Goal: Task Accomplishment & Management: Manage account settings

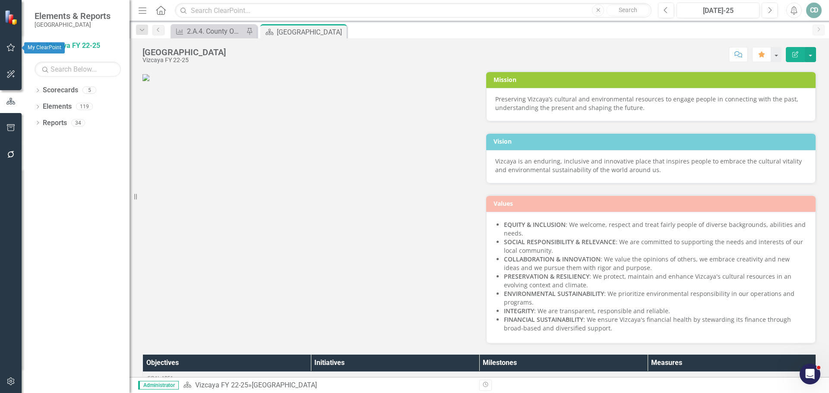
click at [13, 44] on icon "button" at bounding box center [10, 47] width 9 height 7
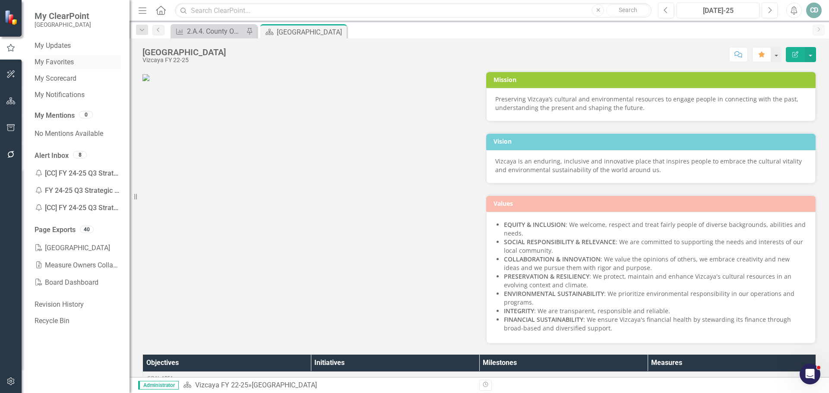
click at [51, 60] on link "My Favorites" at bounding box center [78, 62] width 86 height 10
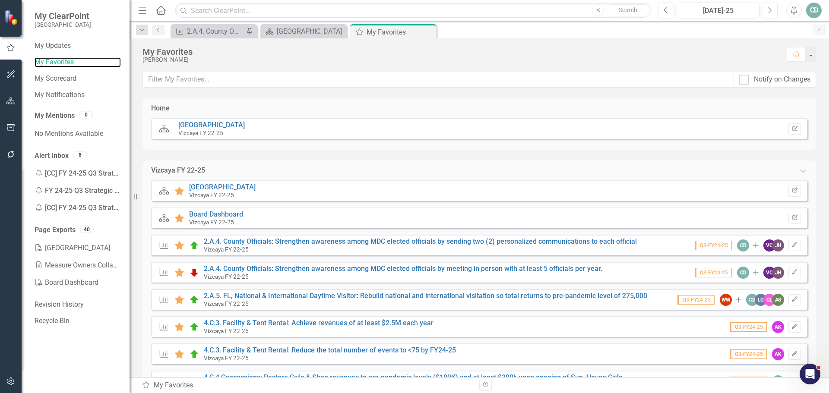
scroll to position [36, 0]
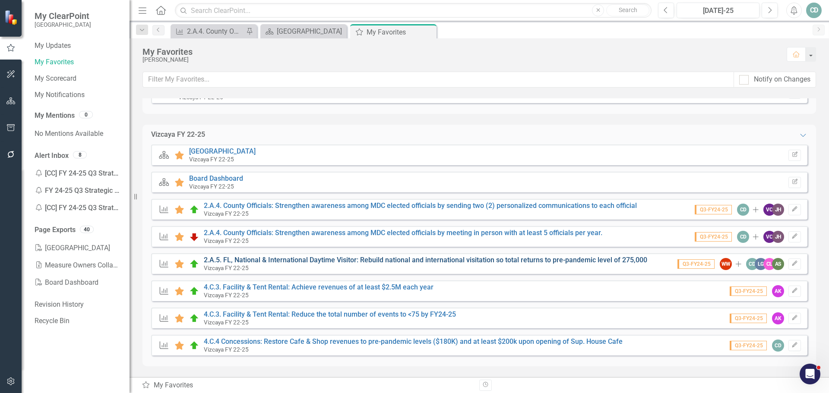
click at [463, 258] on link "2.A.5. FL, National & International Daytime Visitor: Rebuild national and inter…" at bounding box center [425, 260] width 443 height 8
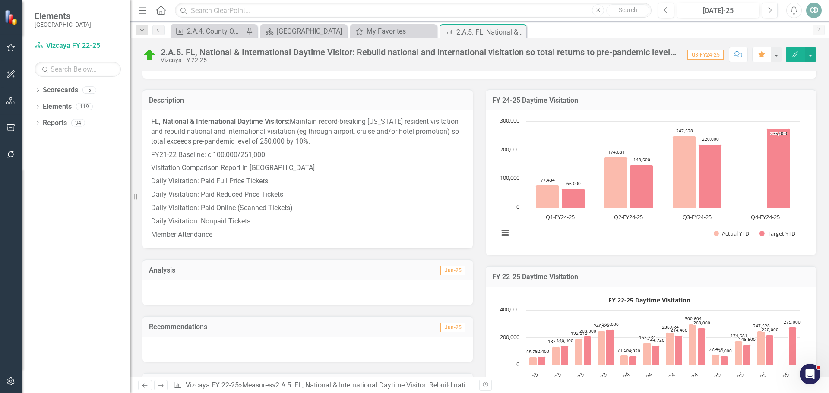
scroll to position [259, 0]
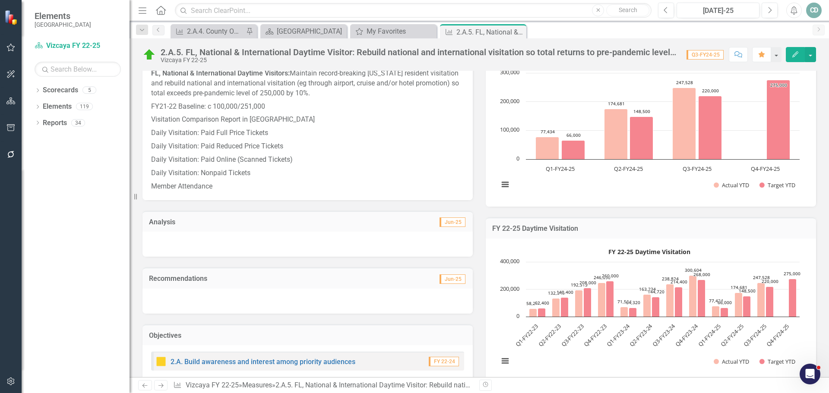
click at [686, 234] on td "FY 22-25 Daytime Visitation" at bounding box center [650, 229] width 317 height 11
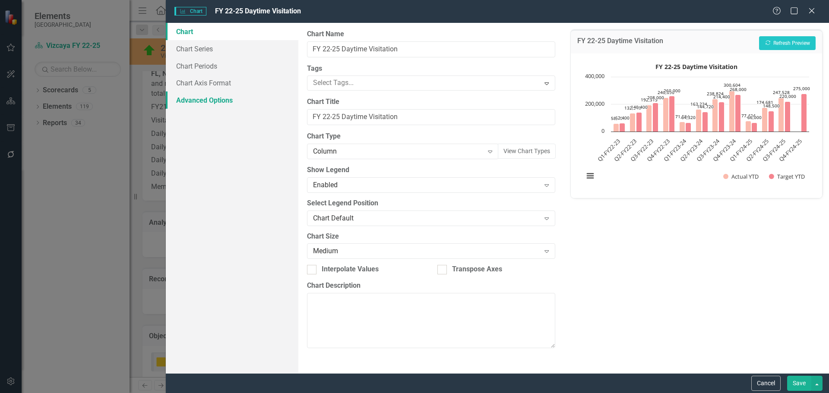
click at [214, 100] on link "Advanced Options" at bounding box center [232, 100] width 133 height 17
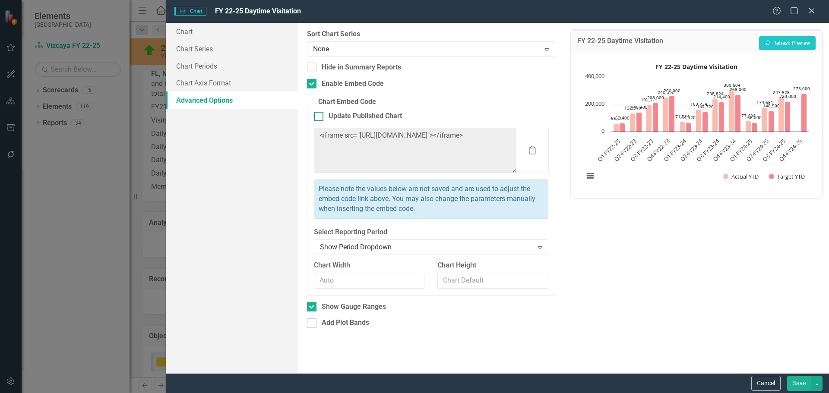
click at [317, 115] on input "Update Published Chart" at bounding box center [317, 115] width 6 height 6
checkbox input "true"
click at [802, 383] on button "Save" at bounding box center [799, 383] width 24 height 15
